Goal: Task Accomplishment & Management: Manage account settings

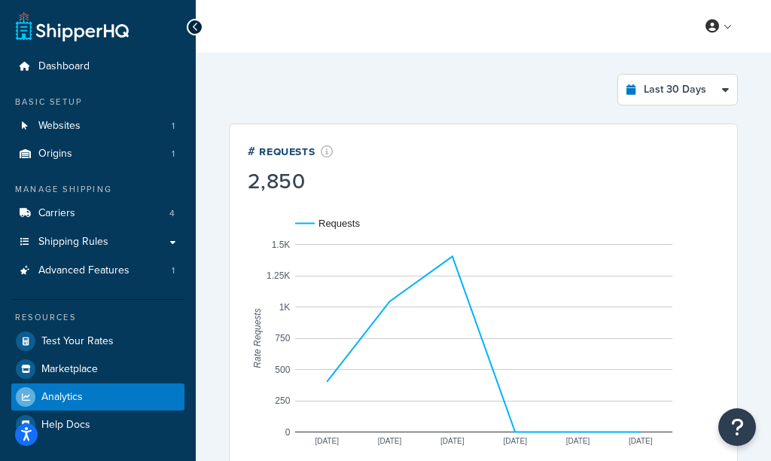
select select "last_30_days"
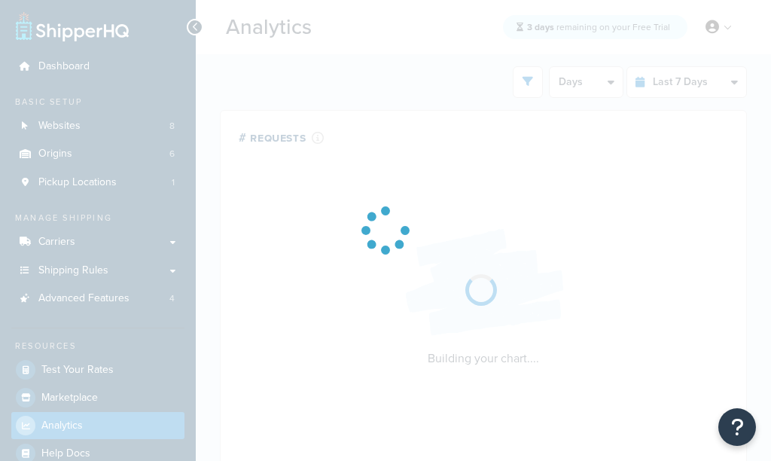
select select "last_7_days"
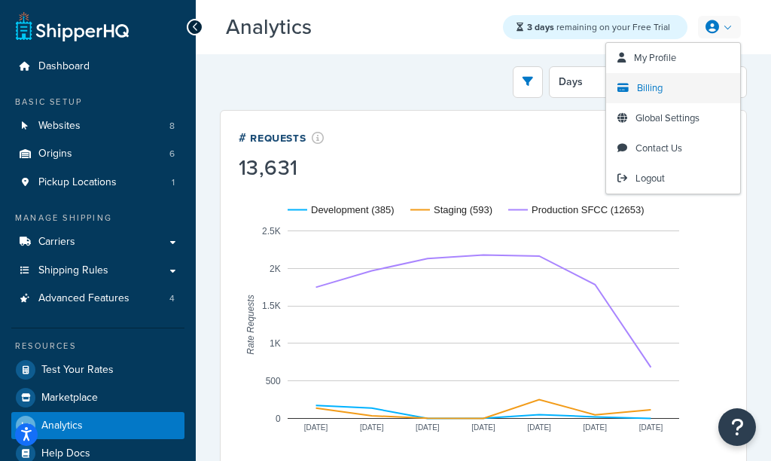
click at [637, 89] on span "Billing" at bounding box center [650, 88] width 26 height 14
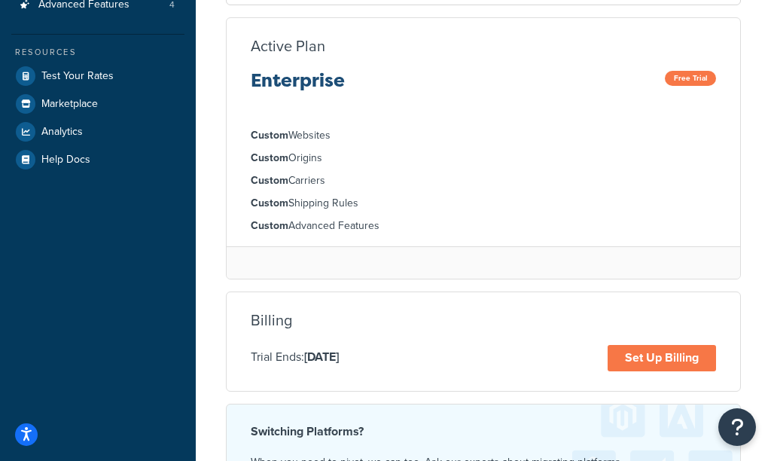
scroll to position [374, 0]
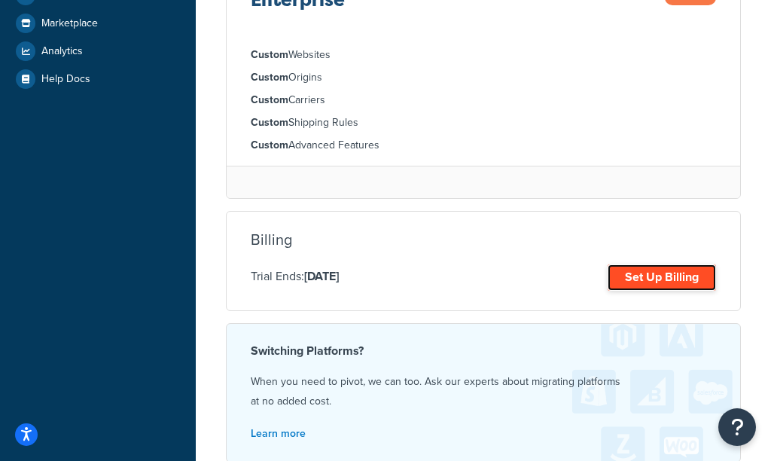
click at [652, 276] on link "Set Up Billing" at bounding box center [661, 277] width 108 height 26
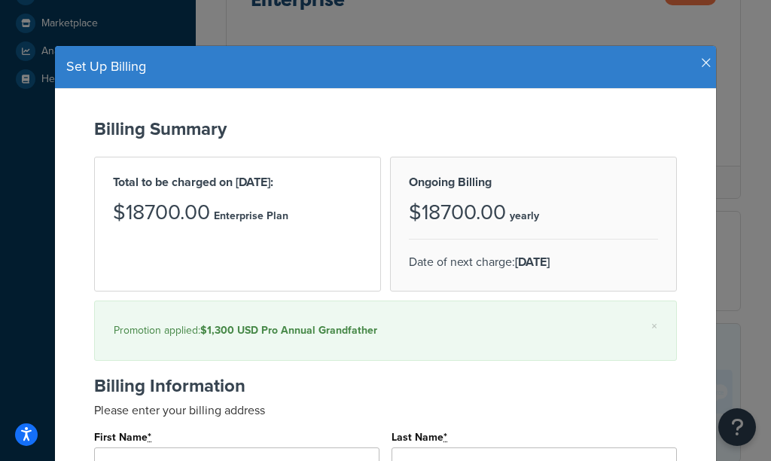
click at [705, 65] on icon "button" at bounding box center [706, 63] width 11 height 14
